Goal: Task Accomplishment & Management: Use online tool/utility

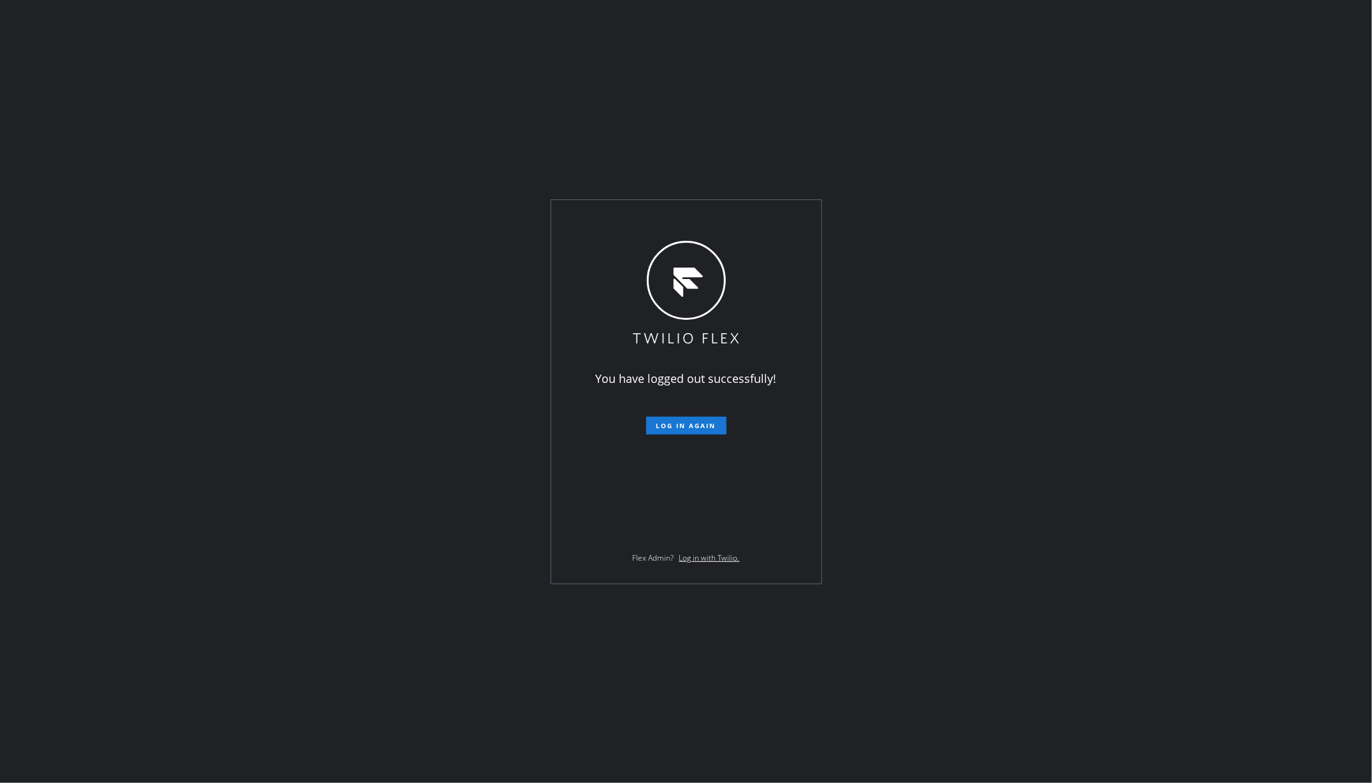
click at [95, 578] on div "You have logged out successfully! Log in again Flex Admin? Log in with Twilio." at bounding box center [686, 391] width 1372 height 783
click at [317, 190] on div "You have logged out successfully! Log in again Flex Admin? Log in with Twilio." at bounding box center [686, 391] width 1372 height 783
click at [674, 421] on span "Log in again" at bounding box center [687, 425] width 60 height 9
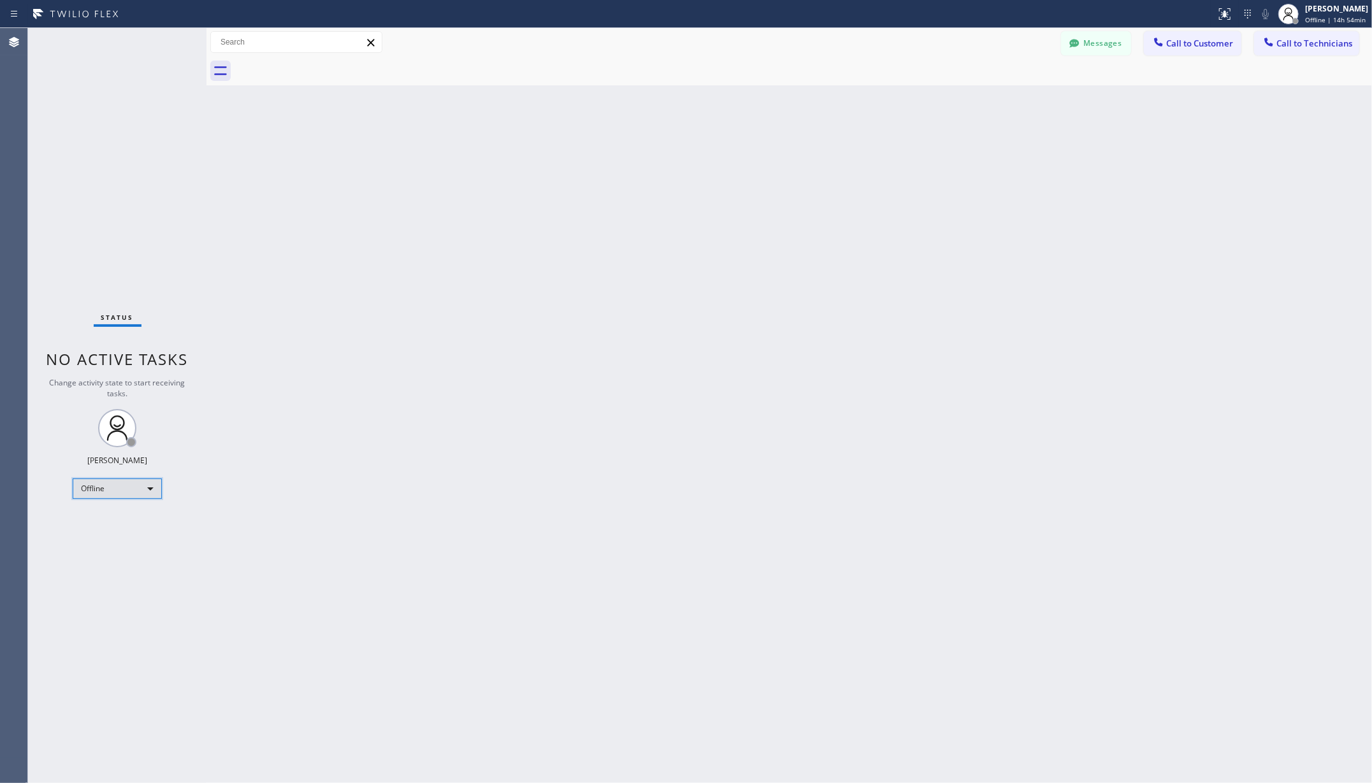
click at [89, 483] on div "Offline" at bounding box center [117, 489] width 89 height 20
click at [135, 532] on li "Unavailable" at bounding box center [116, 538] width 86 height 15
click at [304, 529] on div "Back to Dashboard Change Sender ID Customers Technicians AA Adam Arseneault 08/…" at bounding box center [790, 405] width 1166 height 755
click at [266, 238] on div "Back to Dashboard Change Sender ID Customers Technicians AA Adam Arseneault 08/…" at bounding box center [790, 405] width 1166 height 755
click at [243, 185] on div "Back to Dashboard Change Sender ID Customers Technicians AA Adam Arseneault 08/…" at bounding box center [790, 405] width 1166 height 755
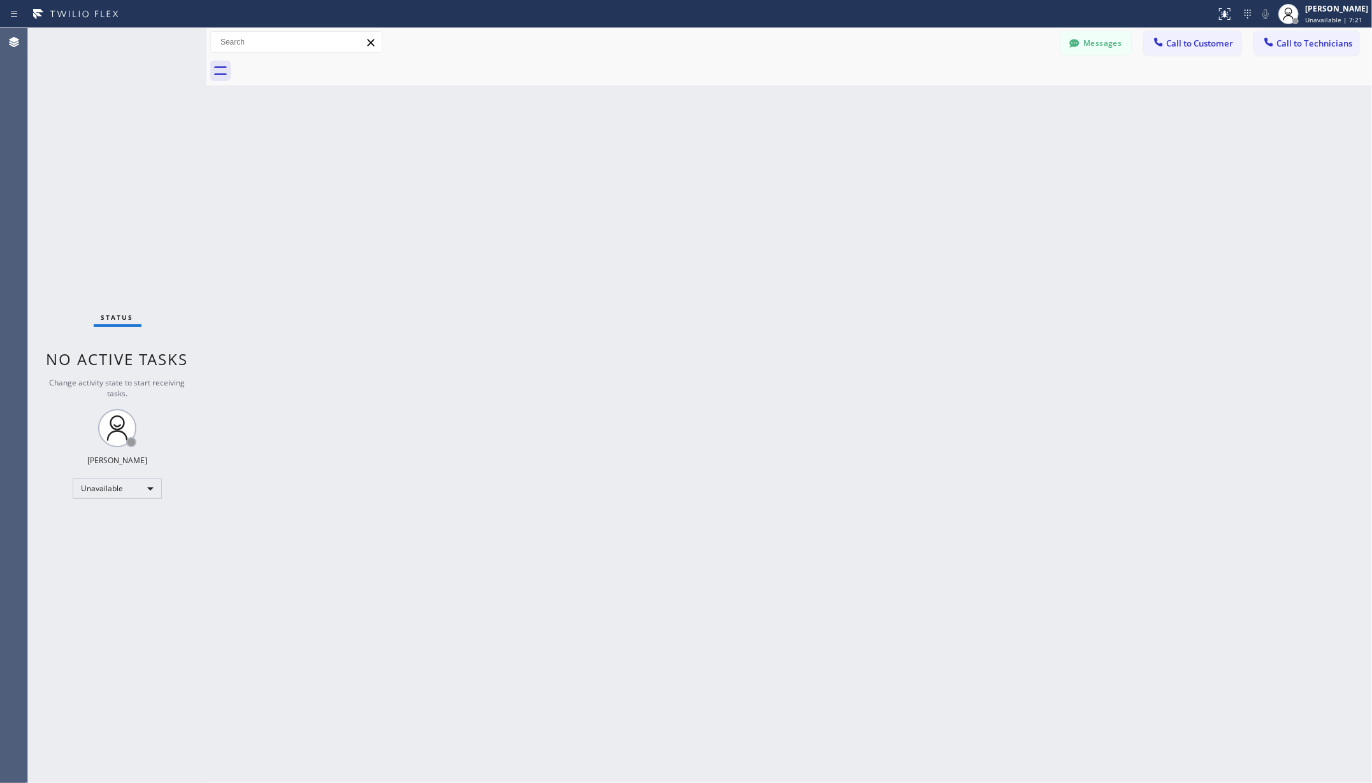
drag, startPoint x: 728, startPoint y: 365, endPoint x: 1005, endPoint y: 608, distance: 368.6
click at [735, 377] on div "Back to Dashboard Change Sender ID Customers Technicians AA Adam Arseneault 08/…" at bounding box center [790, 405] width 1166 height 755
click at [454, 304] on div "Back to Dashboard Change Sender ID Customers Technicians AA Adam Arseneault 08/…" at bounding box center [790, 405] width 1166 height 755
